Goal: Task Accomplishment & Management: Use online tool/utility

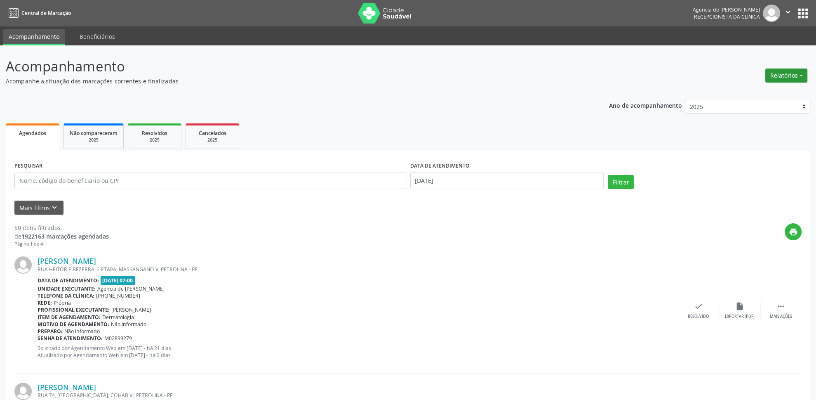
click at [786, 81] on button "Relatórios" at bounding box center [787, 75] width 42 height 14
click at [762, 93] on link "Agendamentos" at bounding box center [764, 94] width 89 height 12
select select "8"
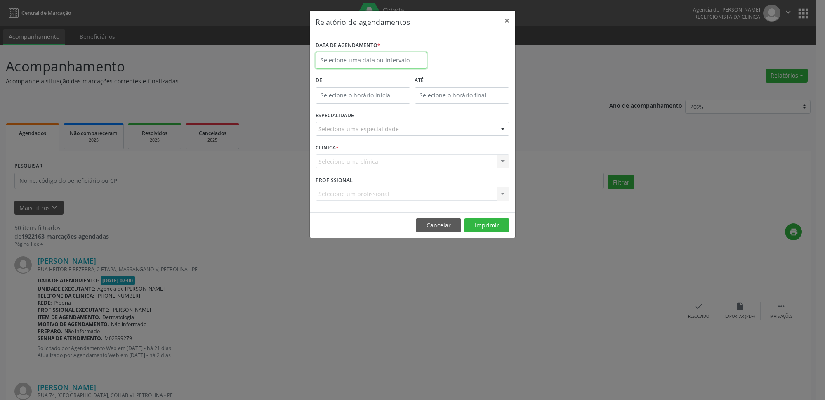
click at [326, 56] on input "text" at bounding box center [371, 60] width 111 height 16
click at [346, 136] on span "15" at bounding box center [343, 136] width 16 height 16
type input "[DATE]"
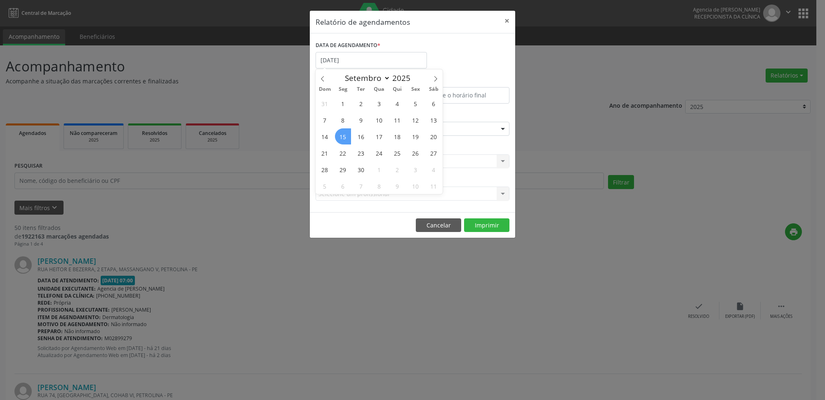
click at [347, 136] on span "15" at bounding box center [343, 136] width 16 height 16
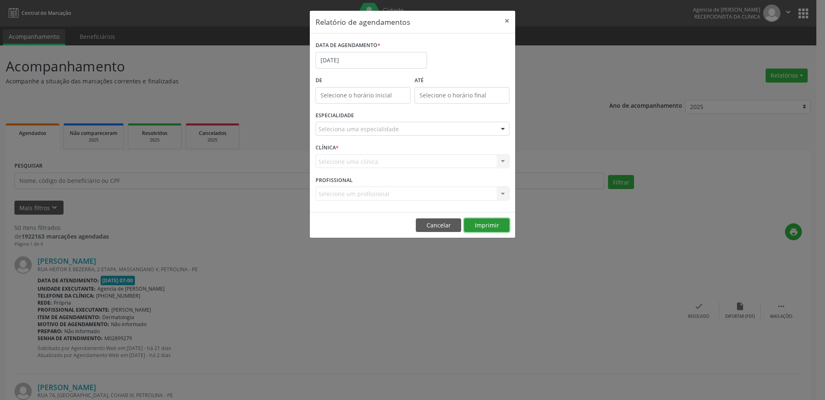
click at [489, 230] on button "Imprimir" at bounding box center [486, 225] width 45 height 14
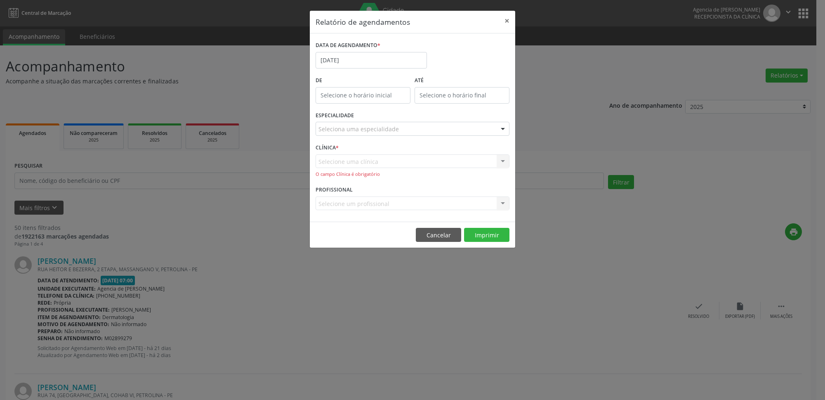
click at [379, 134] on div "Seleciona uma especialidade" at bounding box center [413, 129] width 194 height 14
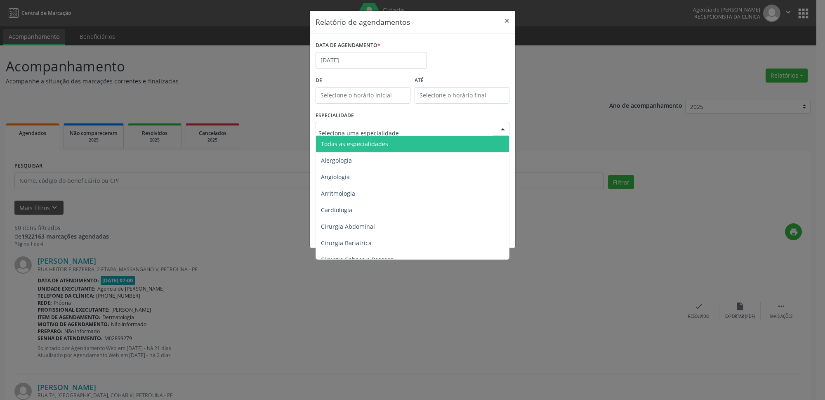
drag, startPoint x: 375, startPoint y: 146, endPoint x: 377, endPoint y: 150, distance: 4.8
click at [373, 146] on span "Todas as especialidades" at bounding box center [354, 144] width 67 height 8
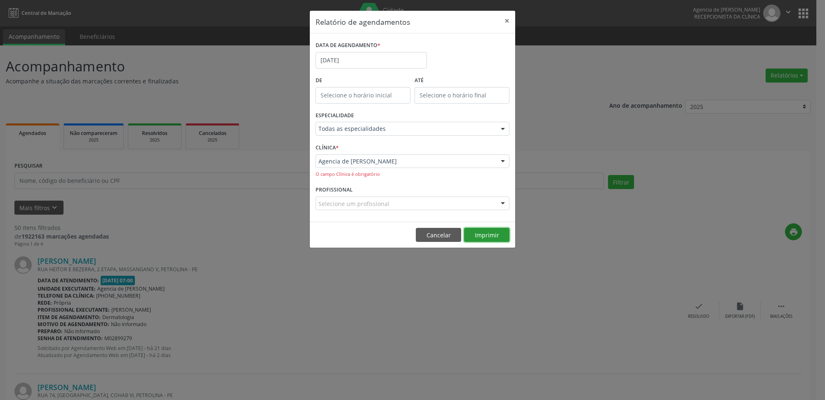
click at [493, 239] on button "Imprimir" at bounding box center [486, 235] width 45 height 14
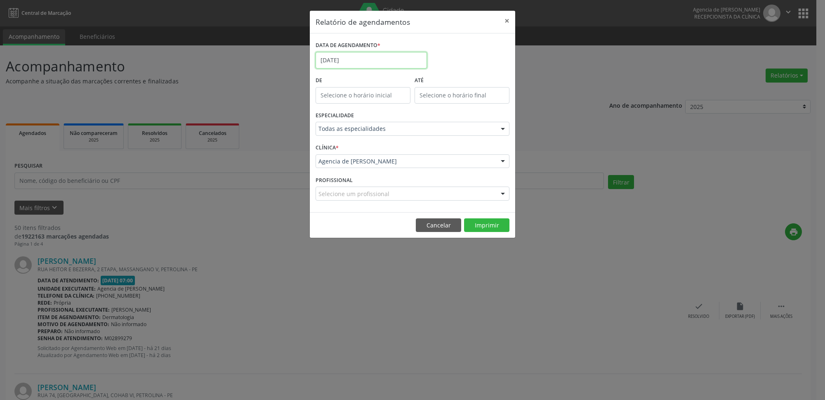
click at [400, 64] on input "[DATE]" at bounding box center [371, 60] width 111 height 16
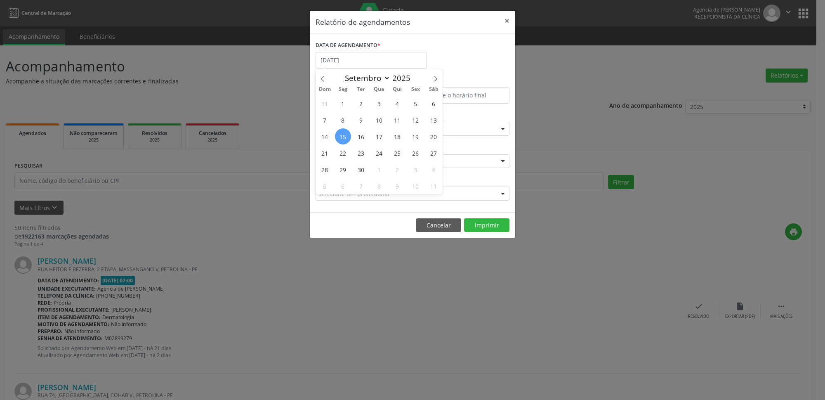
click at [342, 172] on span "29" at bounding box center [343, 169] width 16 height 16
click at [344, 170] on div "CLÍNICA * Agencia de Petrolina Agencia de [PERSON_NAME] resultado encontrado pa…" at bounding box center [412, 157] width 198 height 32
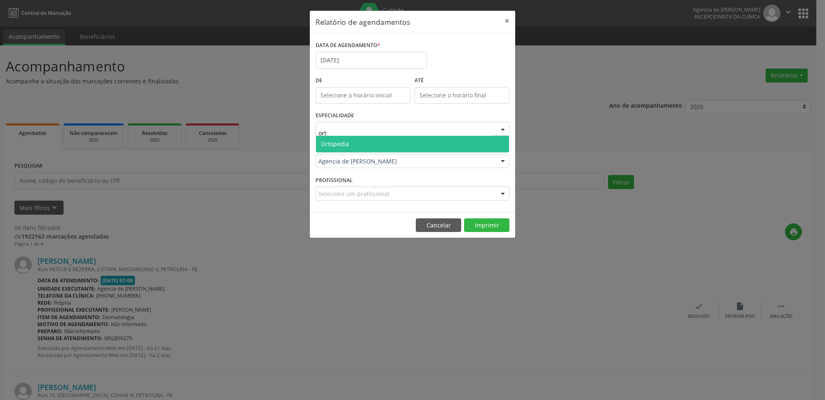
click at [358, 141] on span "Ortopedia" at bounding box center [412, 144] width 193 height 16
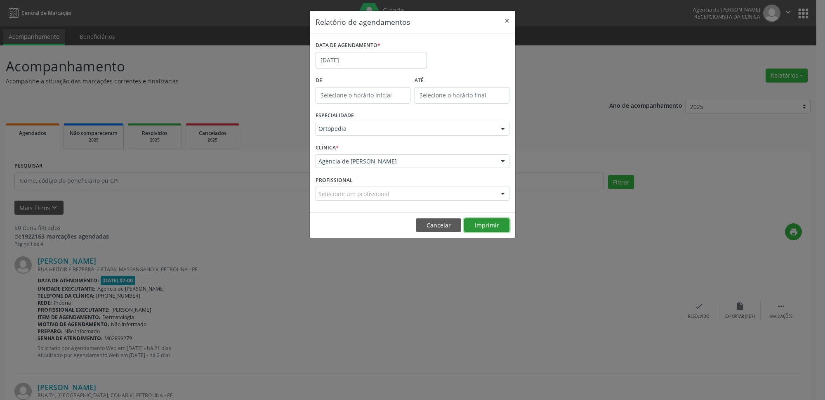
click at [483, 227] on button "Imprimir" at bounding box center [486, 225] width 45 height 14
click at [416, 64] on input "[DATE]" at bounding box center [371, 60] width 111 height 16
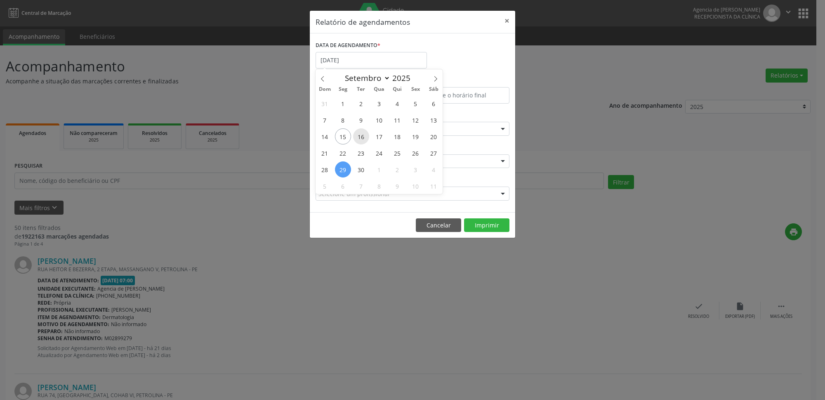
click at [365, 134] on span "16" at bounding box center [361, 136] width 16 height 16
click at [365, 134] on div at bounding box center [413, 129] width 194 height 14
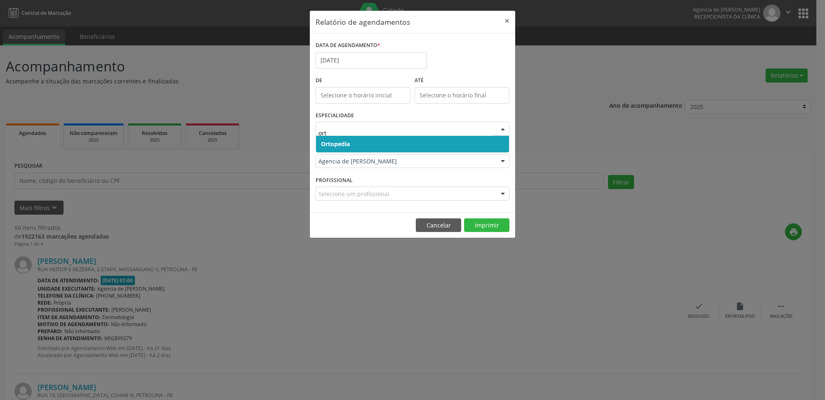
click at [348, 145] on span "Ortopedia" at bounding box center [335, 144] width 29 height 8
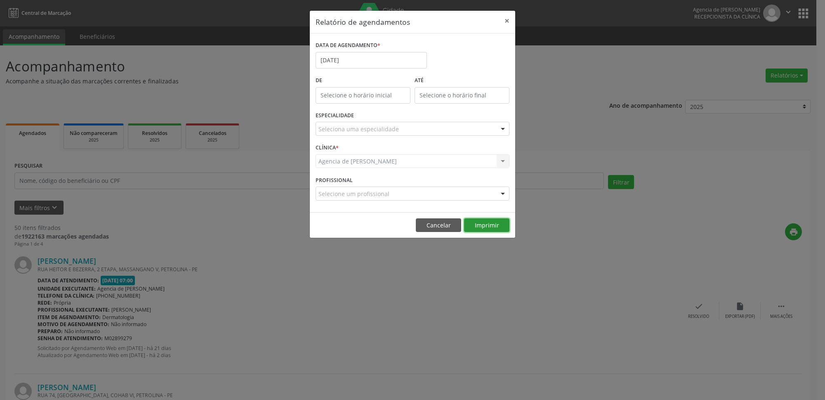
click at [493, 225] on button "Imprimir" at bounding box center [486, 225] width 45 height 14
click at [359, 57] on input "[DATE]" at bounding box center [371, 60] width 111 height 16
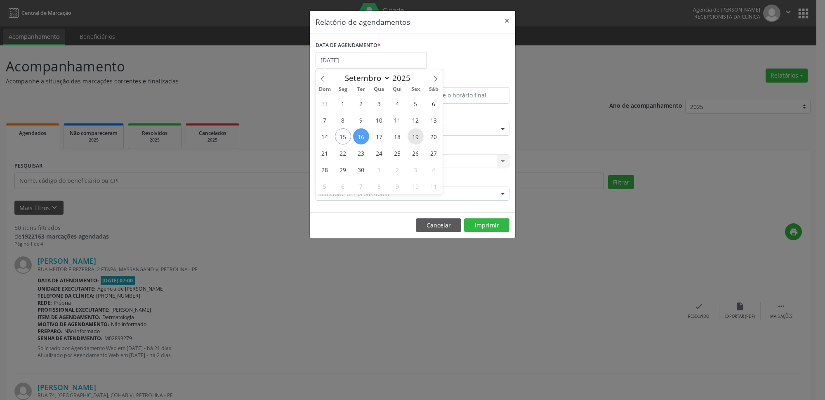
click at [412, 134] on span "19" at bounding box center [416, 136] width 16 height 16
click at [409, 130] on div "Seleciona uma especialidade" at bounding box center [413, 129] width 194 height 14
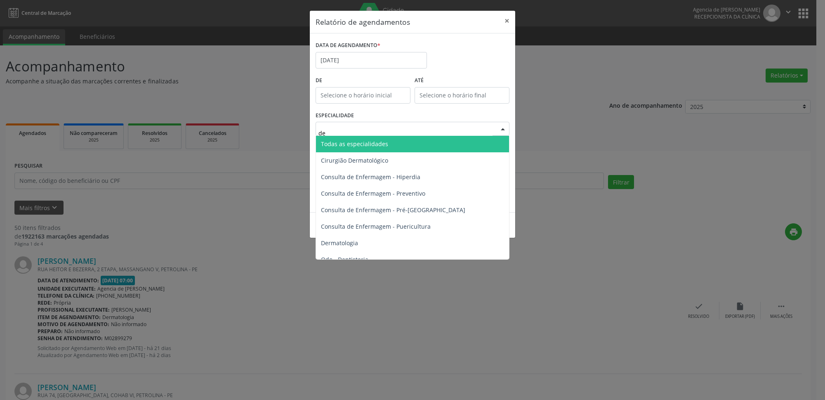
type input "der"
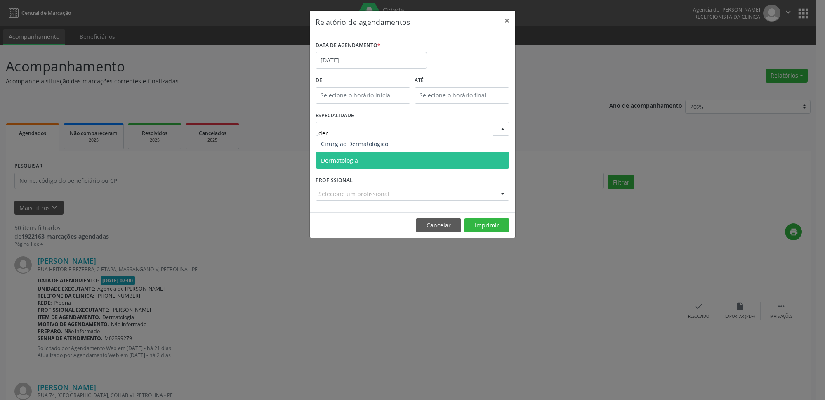
click at [376, 157] on span "Dermatologia" at bounding box center [412, 160] width 193 height 16
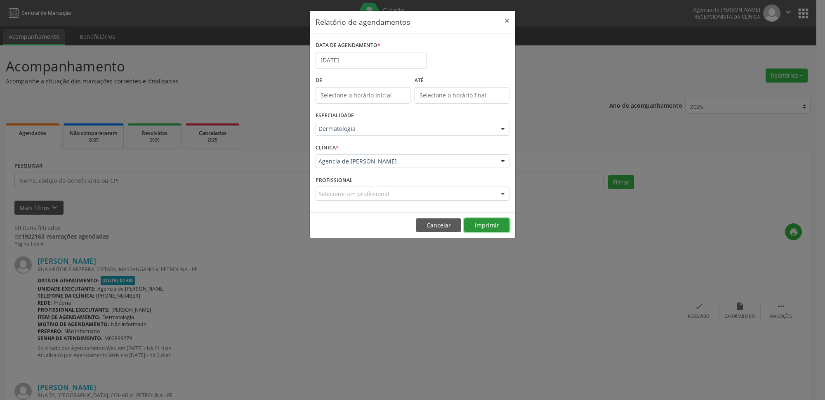
click at [486, 225] on button "Imprimir" at bounding box center [486, 225] width 45 height 14
click at [509, 18] on button "×" at bounding box center [507, 21] width 16 height 20
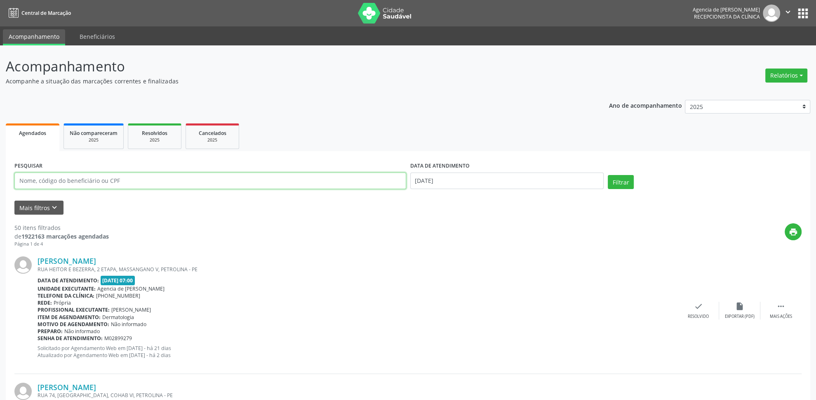
click at [176, 184] on input "text" at bounding box center [210, 180] width 392 height 16
click at [782, 71] on button "Relatórios" at bounding box center [787, 75] width 42 height 14
click at [752, 90] on link "Agendamentos" at bounding box center [764, 94] width 89 height 12
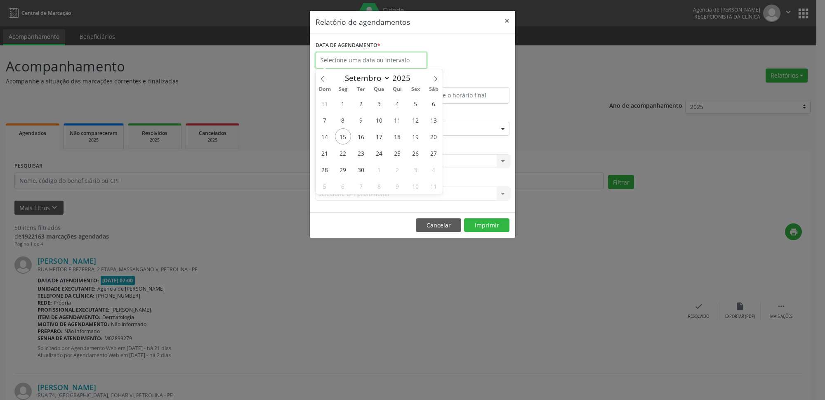
click at [371, 68] on input "text" at bounding box center [371, 60] width 111 height 16
click at [418, 138] on span "19" at bounding box center [416, 136] width 16 height 16
type input "[DATE]"
click at [418, 138] on span "19" at bounding box center [416, 136] width 16 height 16
click at [400, 131] on div "Seleciona uma especialidade" at bounding box center [413, 129] width 194 height 14
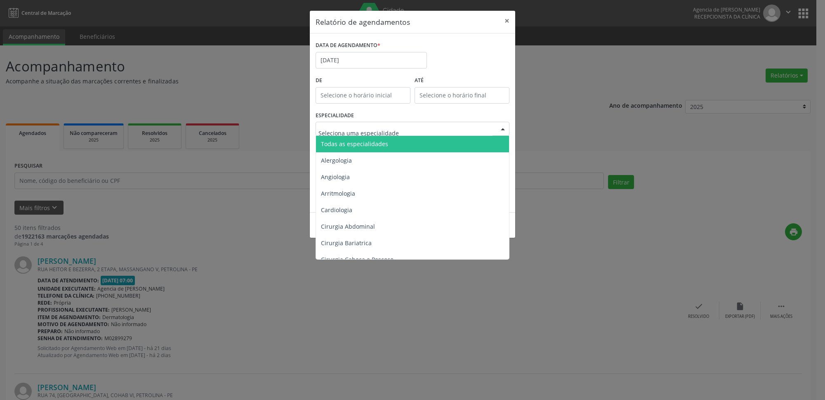
click at [372, 144] on span "Todas as especialidades" at bounding box center [354, 144] width 67 height 8
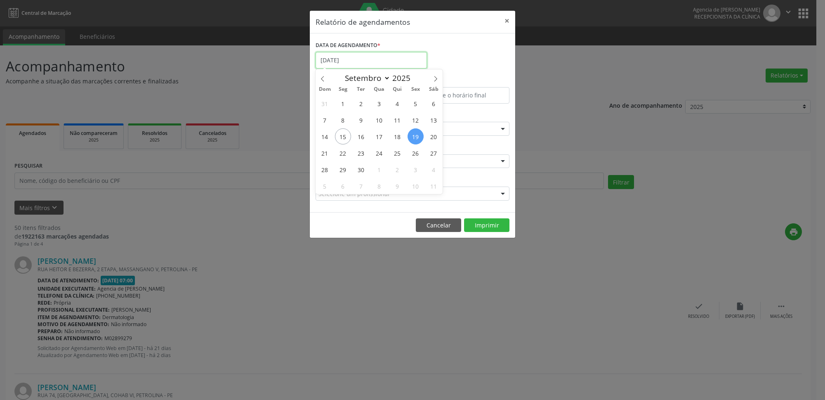
click at [344, 62] on input "[DATE]" at bounding box center [371, 60] width 111 height 16
click at [398, 141] on span "18" at bounding box center [397, 136] width 16 height 16
type input "[DATE]"
click at [398, 141] on span "18" at bounding box center [397, 136] width 16 height 16
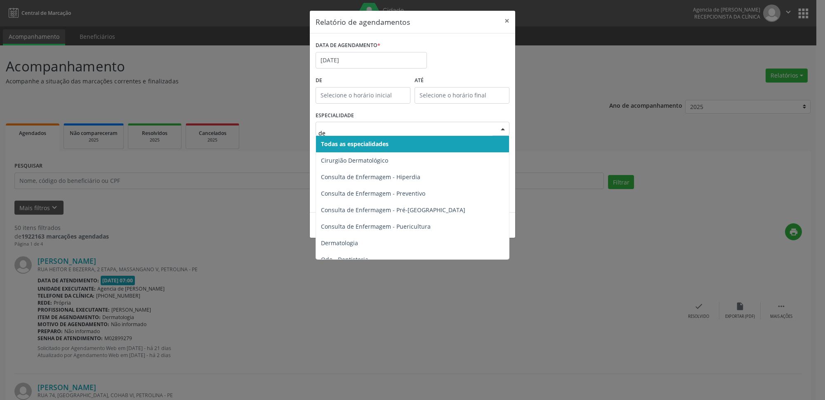
type input "der"
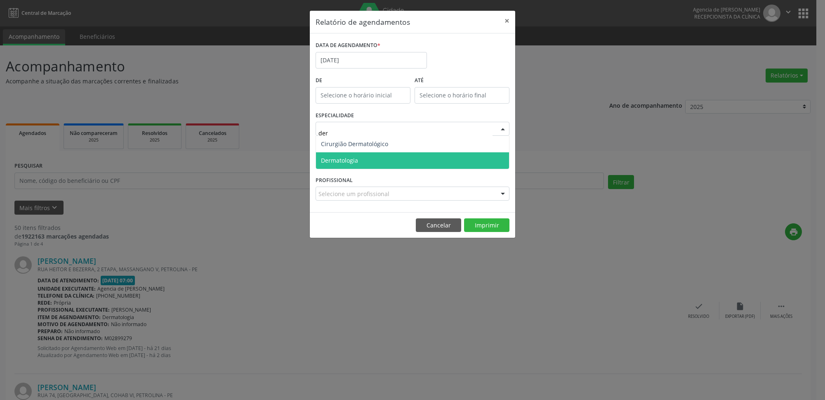
click at [361, 157] on span "Dermatologia" at bounding box center [412, 160] width 193 height 16
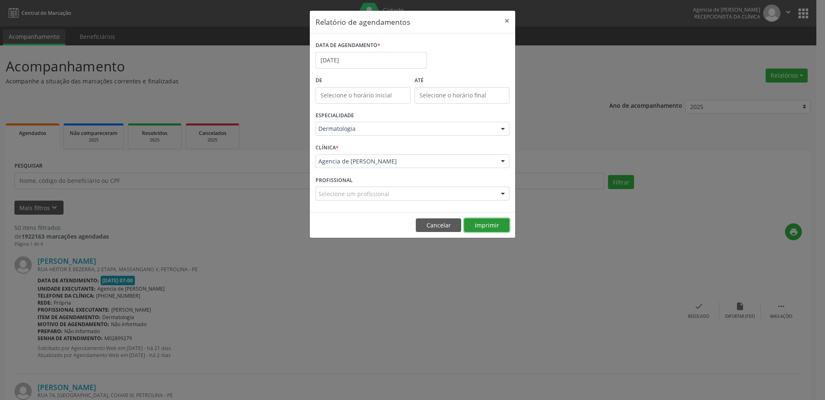
click at [488, 225] on button "Imprimir" at bounding box center [486, 225] width 45 height 14
click at [352, 52] on label "DATA DE AGENDAMENTO *" at bounding box center [348, 45] width 65 height 13
click at [356, 62] on input "[DATE]" at bounding box center [371, 60] width 111 height 16
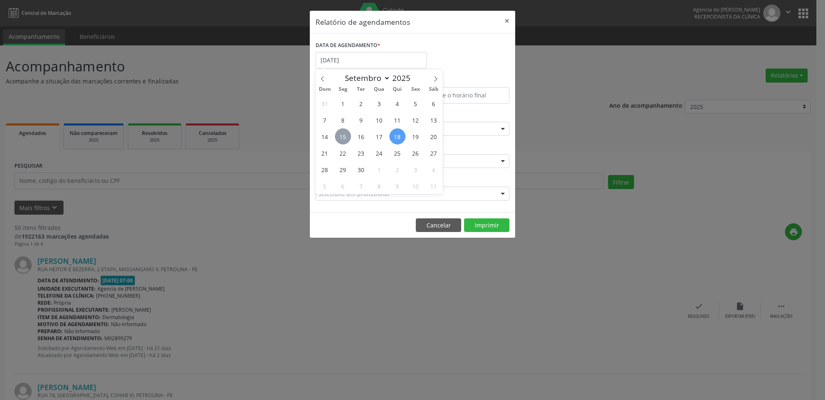
click at [345, 137] on span "15" at bounding box center [343, 136] width 16 height 16
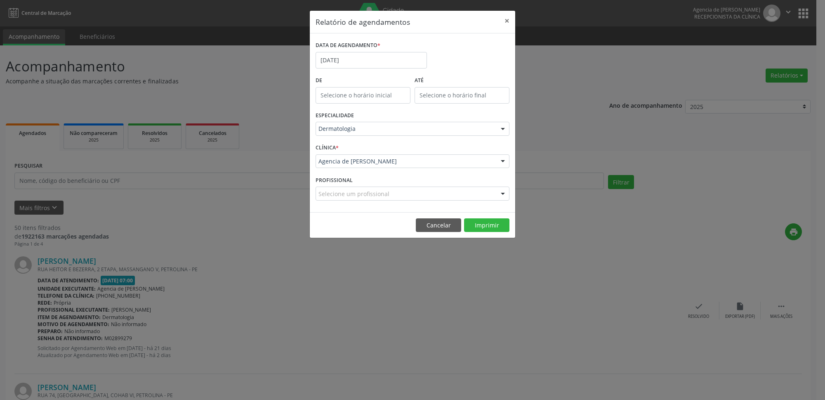
click at [345, 137] on div "ESPECIALIDADE Dermatologia Todas as especialidades Alergologia Angiologia Arrit…" at bounding box center [412, 125] width 198 height 32
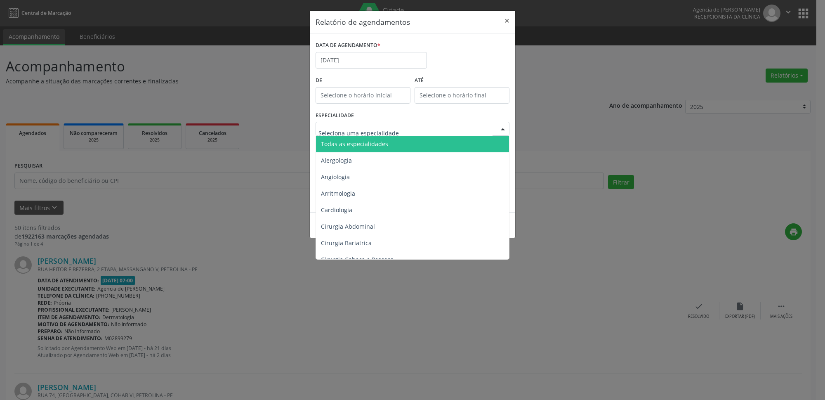
click at [383, 148] on span "Todas as especialidades" at bounding box center [354, 144] width 67 height 8
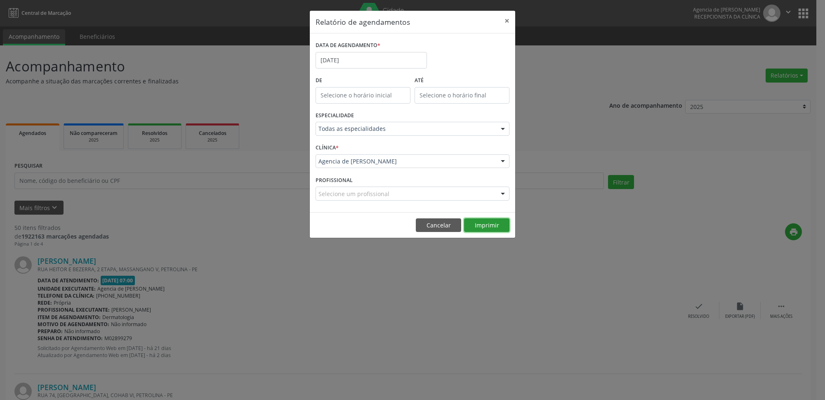
click at [475, 227] on button "Imprimir" at bounding box center [486, 225] width 45 height 14
click at [506, 22] on button "×" at bounding box center [507, 21] width 16 height 20
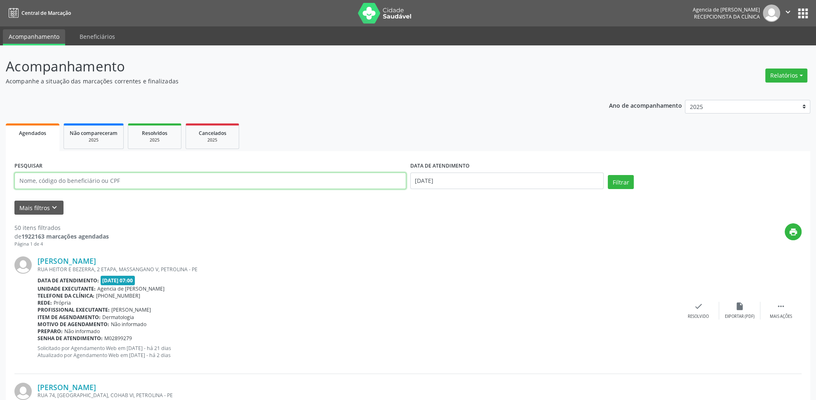
click at [139, 177] on input "text" at bounding box center [210, 180] width 392 height 16
type input "[PERSON_NAME]"
click at [511, 181] on input "[DATE]" at bounding box center [507, 180] width 194 height 16
click at [437, 222] on span "1" at bounding box center [437, 224] width 16 height 16
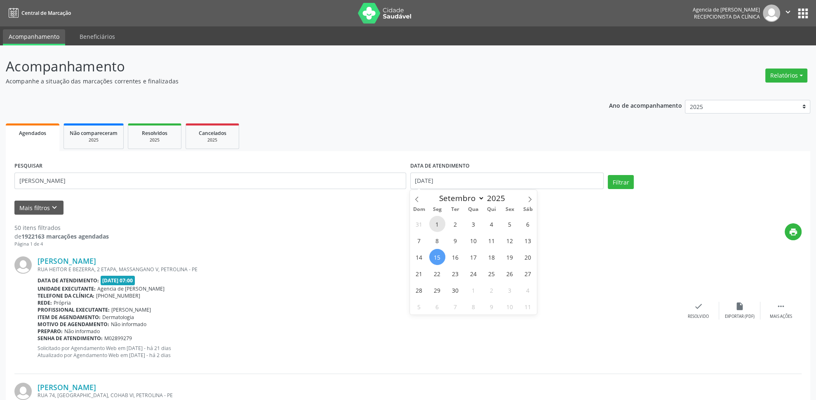
type input "[DATE]"
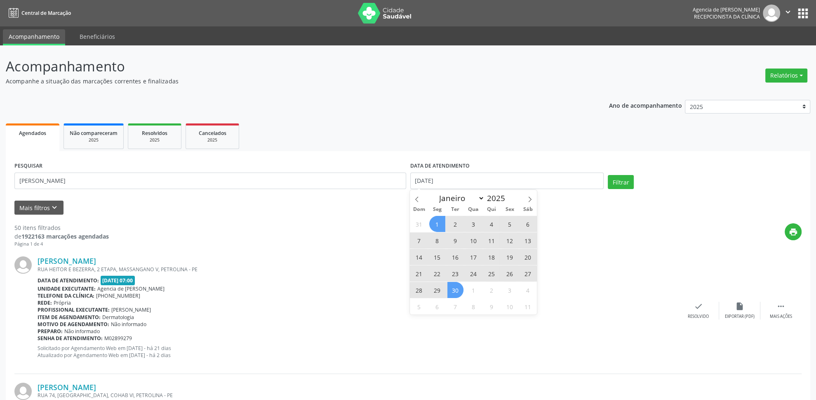
click at [457, 293] on span "30" at bounding box center [456, 290] width 16 height 16
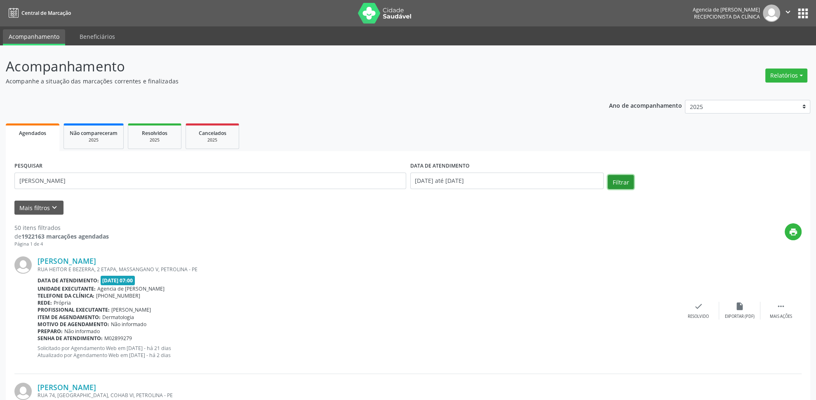
click at [627, 179] on button "Filtrar" at bounding box center [621, 182] width 26 height 14
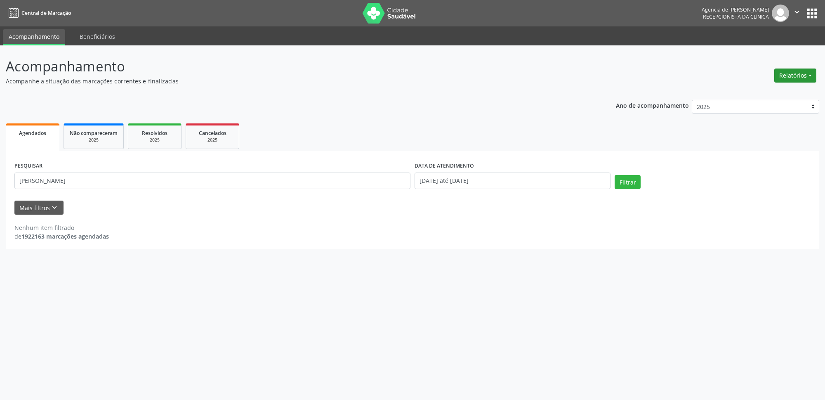
click at [799, 75] on button "Relatórios" at bounding box center [795, 75] width 42 height 14
click at [746, 94] on link "Agendamentos" at bounding box center [772, 94] width 89 height 12
select select "8"
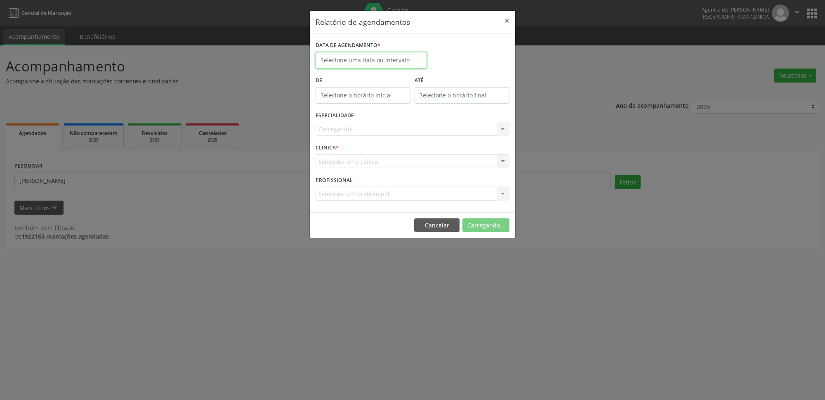
click at [381, 58] on input "text" at bounding box center [371, 60] width 111 height 16
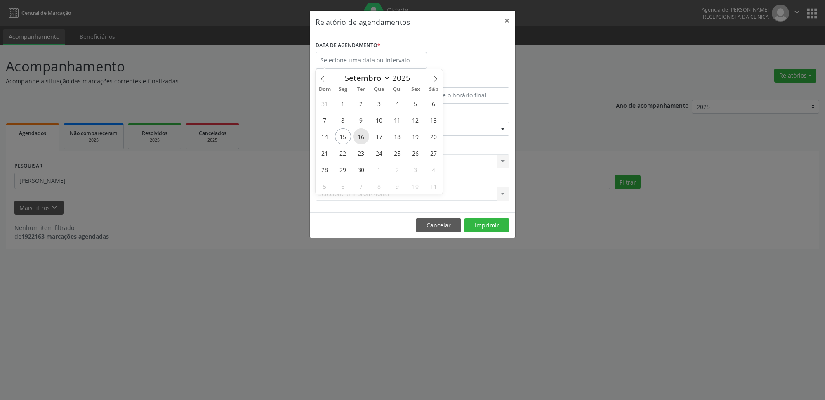
click at [361, 138] on span "16" at bounding box center [361, 136] width 16 height 16
type input "[DATE]"
click at [361, 138] on span "16" at bounding box center [361, 136] width 16 height 16
click at [361, 138] on div "ESPECIALIDADE Seleciona uma especialidade Todas as especialidades Alergologia A…" at bounding box center [412, 125] width 198 height 32
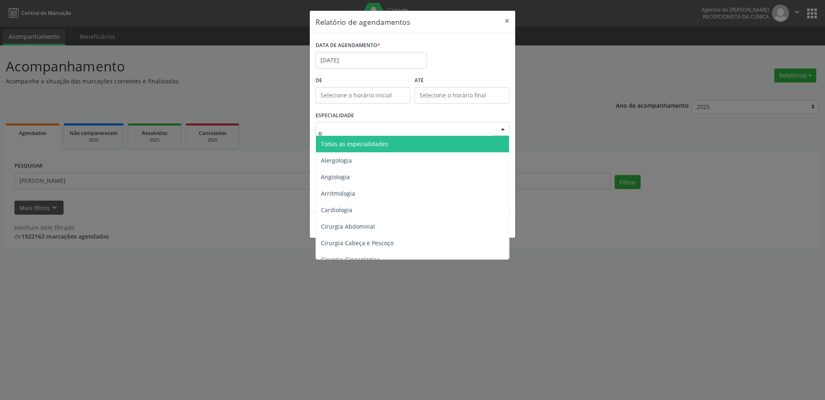
type input "or"
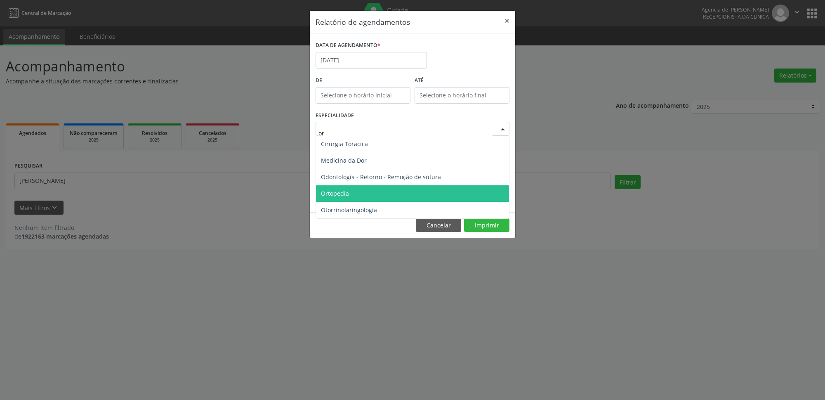
click at [361, 198] on span "Ortopedia" at bounding box center [412, 193] width 193 height 16
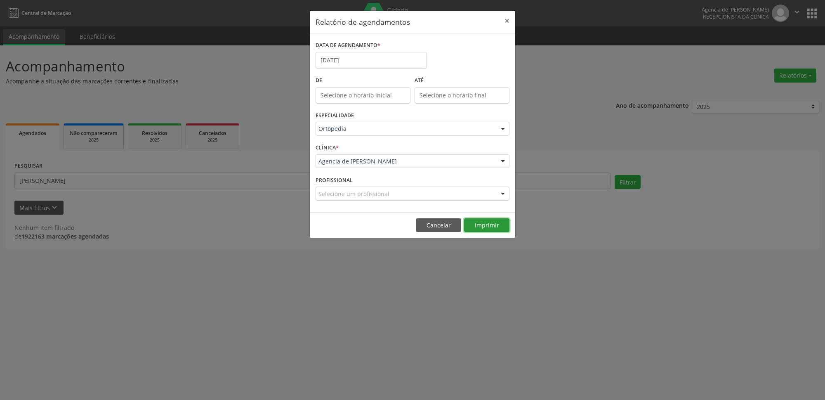
click at [485, 228] on button "Imprimir" at bounding box center [486, 225] width 45 height 14
click at [361, 107] on div "De" at bounding box center [362, 91] width 99 height 35
click at [361, 59] on input "[DATE]" at bounding box center [371, 60] width 111 height 16
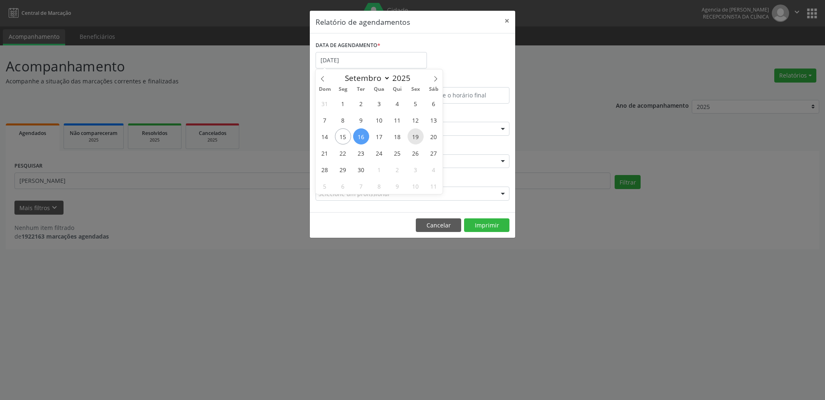
click at [414, 137] on span "19" at bounding box center [416, 136] width 16 height 16
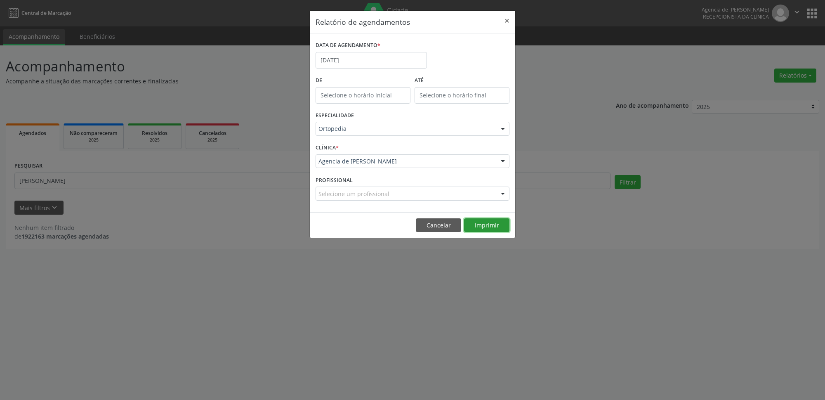
click at [481, 226] on button "Imprimir" at bounding box center [486, 225] width 45 height 14
click at [429, 226] on button "Cancelar" at bounding box center [438, 225] width 45 height 14
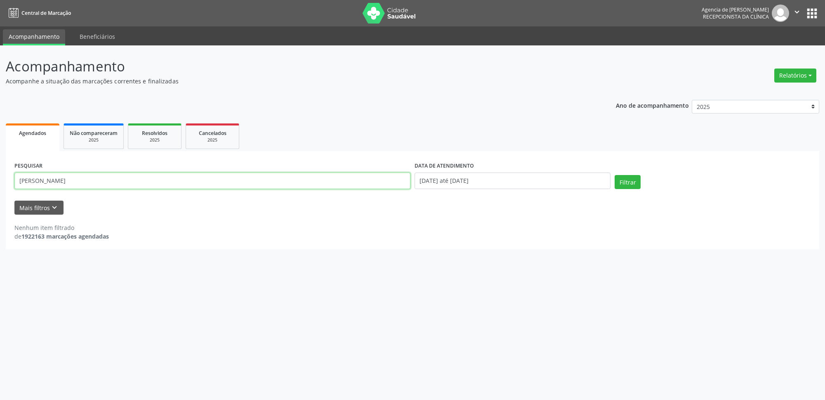
click at [204, 182] on input "[PERSON_NAME]" at bounding box center [212, 180] width 396 height 16
type input "12534994468"
click at [627, 183] on button "Filtrar" at bounding box center [628, 182] width 26 height 14
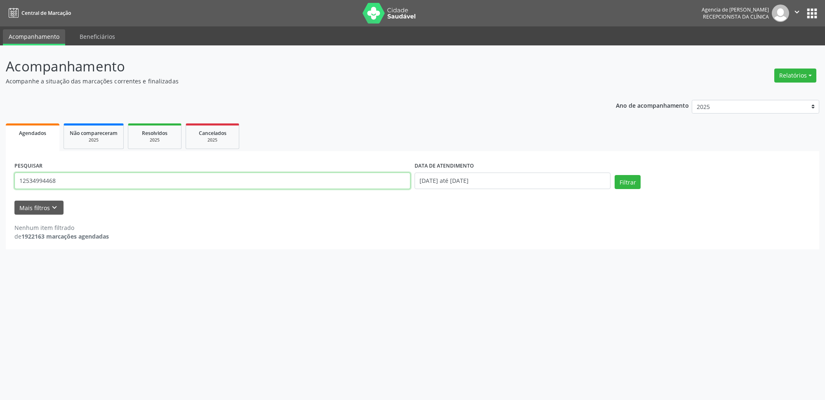
click at [217, 181] on input "12534994468" at bounding box center [212, 180] width 396 height 16
click at [346, 111] on div "Ano de acompanhamento 2025 2024 2023 2022 2021 Agendados Não compareceram 2025 …" at bounding box center [412, 172] width 813 height 156
click at [106, 181] on input "12534994468" at bounding box center [212, 180] width 396 height 16
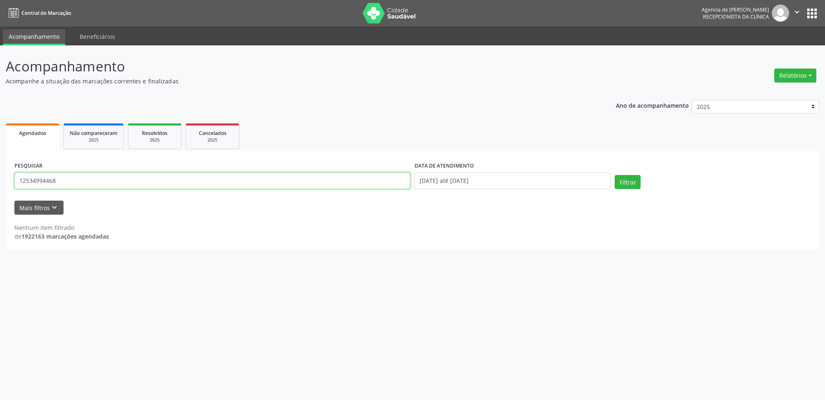
click at [105, 181] on input "12534994468" at bounding box center [212, 180] width 396 height 16
type input "12534994468"
click at [623, 184] on button "Filtrar" at bounding box center [628, 182] width 26 height 14
click at [795, 72] on button "Relatórios" at bounding box center [795, 75] width 42 height 14
click at [592, 92] on div "Acompanhamento Acompanhe a situação das marcações correntes e finalizadas Relat…" at bounding box center [412, 152] width 813 height 193
